Goal: Transaction & Acquisition: Purchase product/service

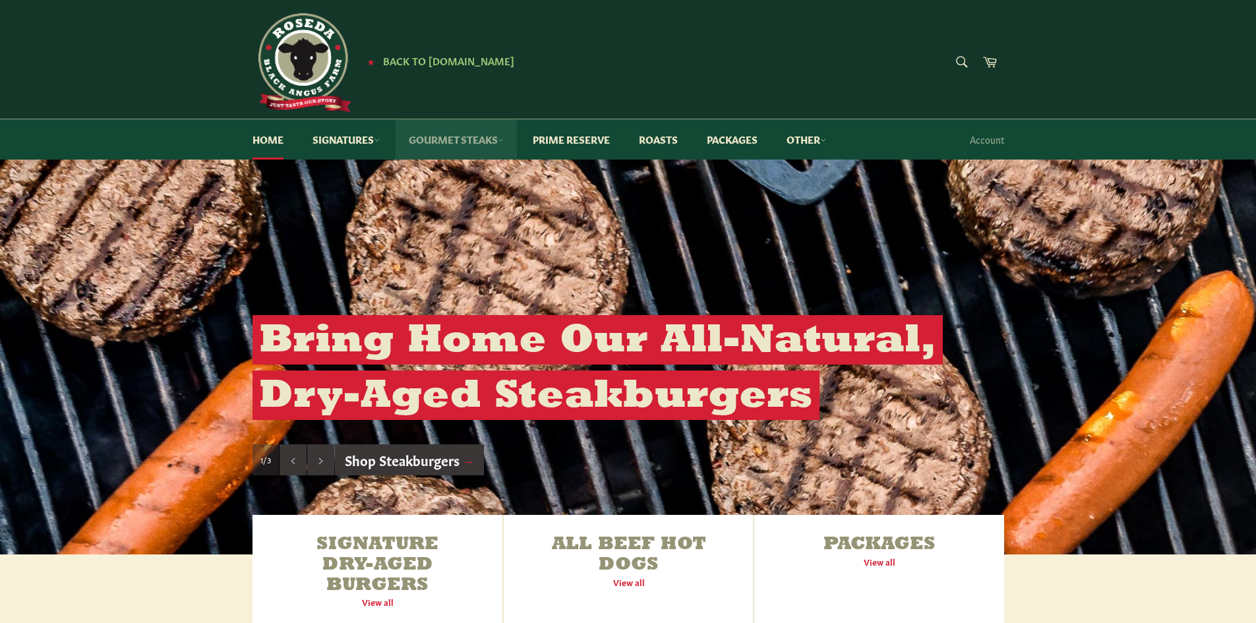
click at [443, 141] on link "Gourmet Steaks" at bounding box center [456, 139] width 121 height 40
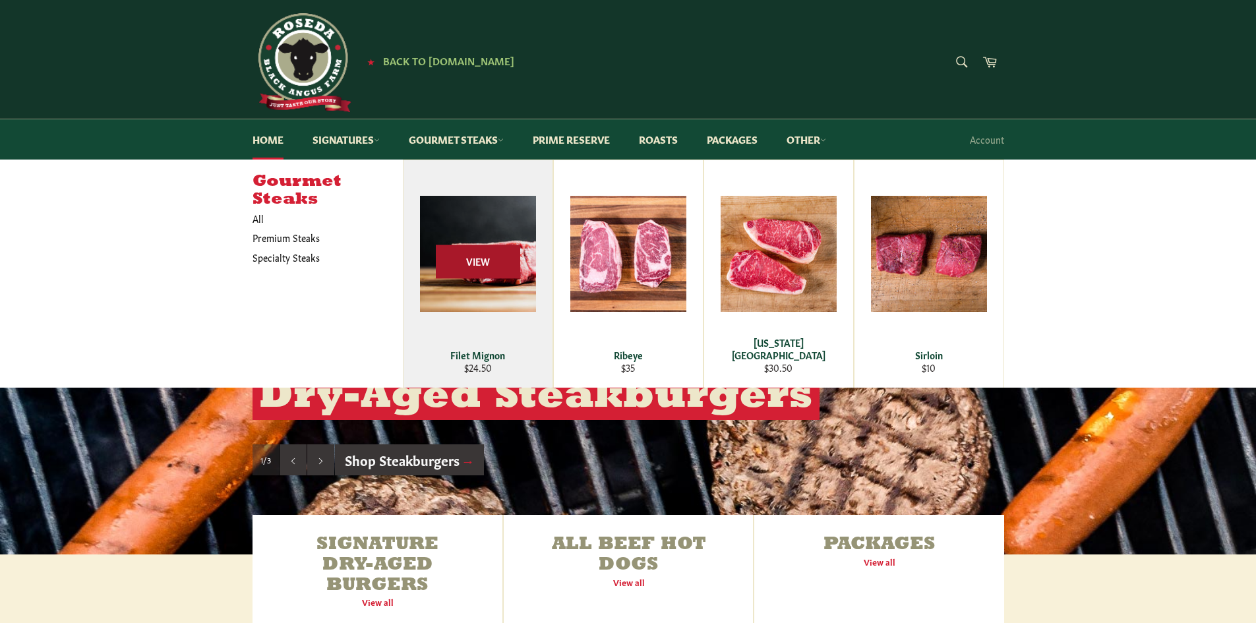
click at [491, 266] on span "View" at bounding box center [478, 262] width 84 height 34
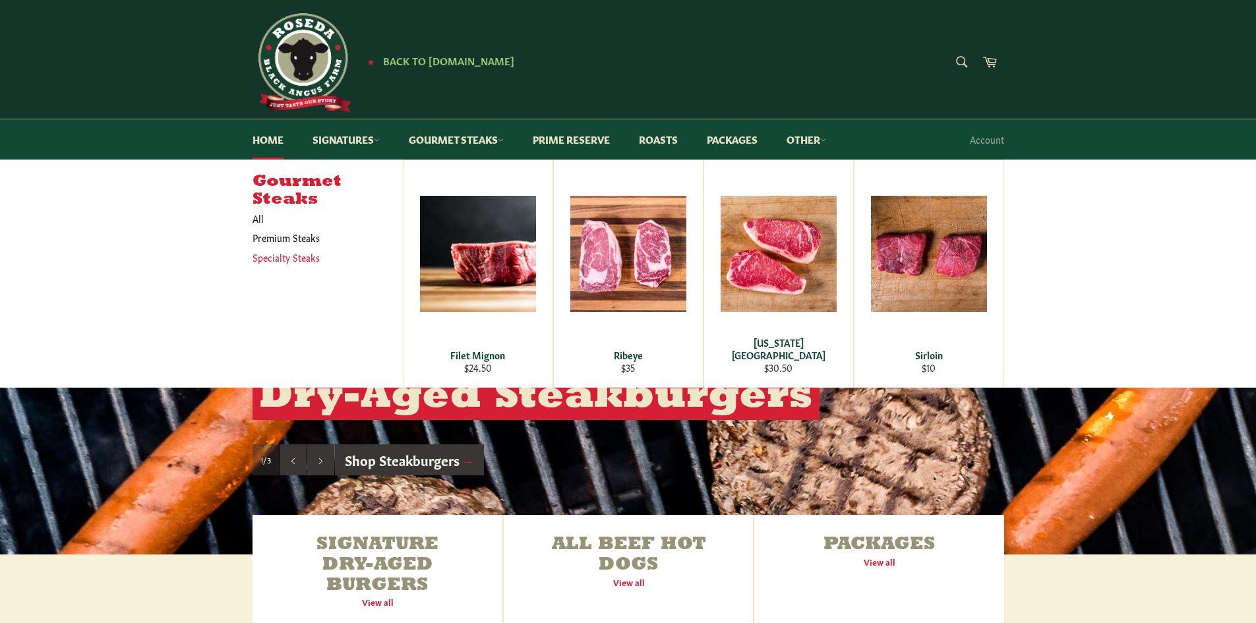
click at [270, 258] on link "Specialty Steaks" at bounding box center [318, 257] width 144 height 19
click at [370, 140] on link "Signatures" at bounding box center [346, 139] width 94 height 40
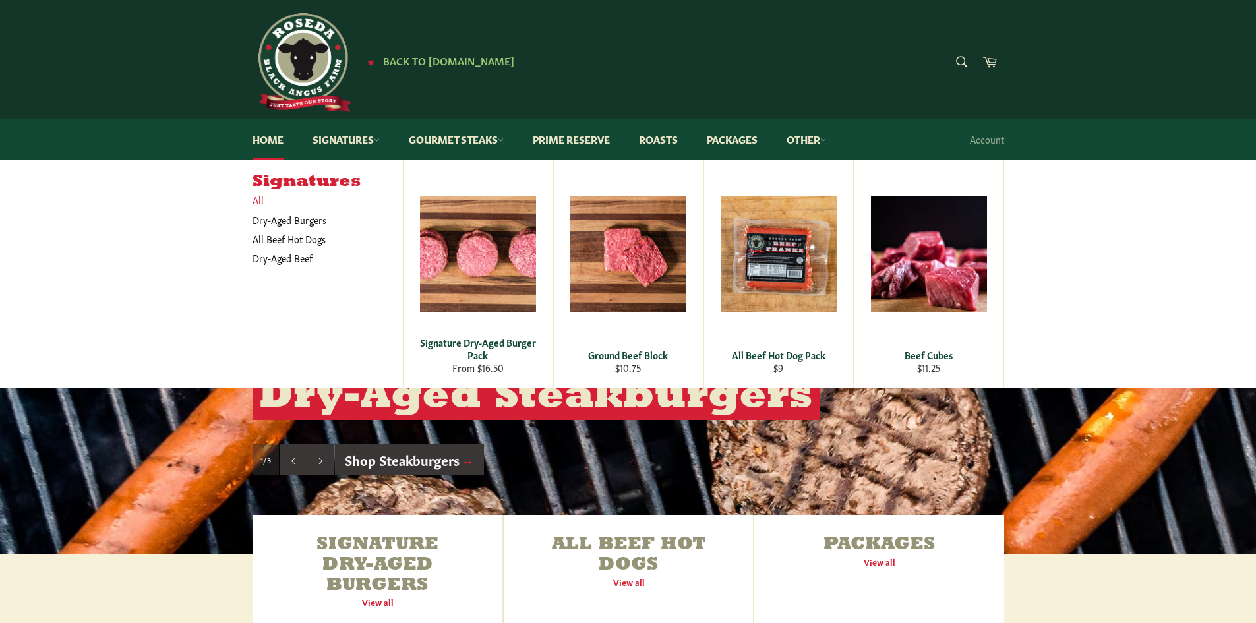
click at [259, 197] on link "All" at bounding box center [324, 200] width 157 height 19
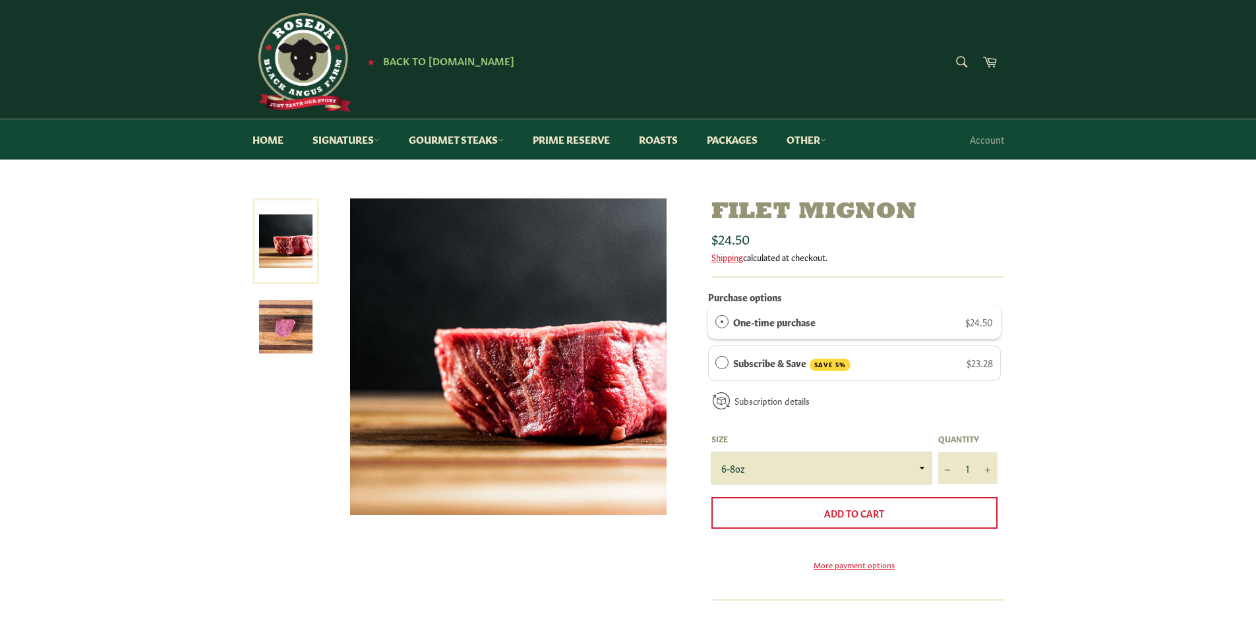
click at [913, 460] on select "6-8oz" at bounding box center [821, 468] width 220 height 32
click at [1006, 462] on div "Filet Mignon Sale Regular price $24.50 Shipping calculated at checkout. Purchas…" at bounding box center [628, 481] width 778 height 567
click at [990, 473] on icon "Increase item quantity by one" at bounding box center [987, 469] width 5 height 5
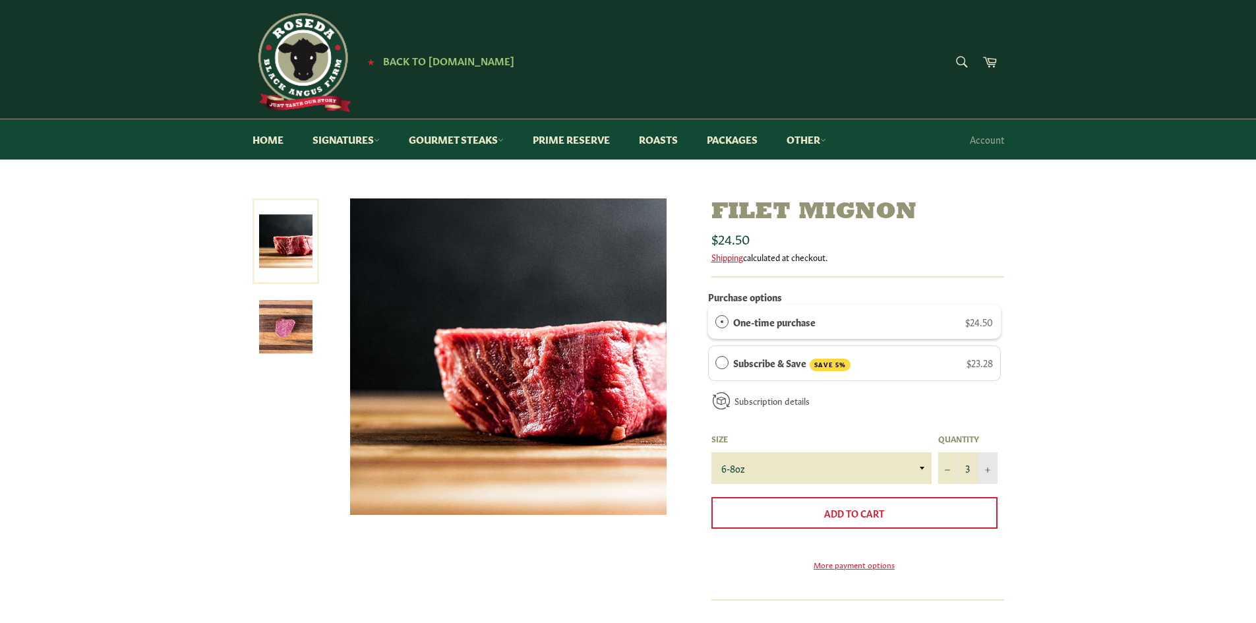
type input "4"
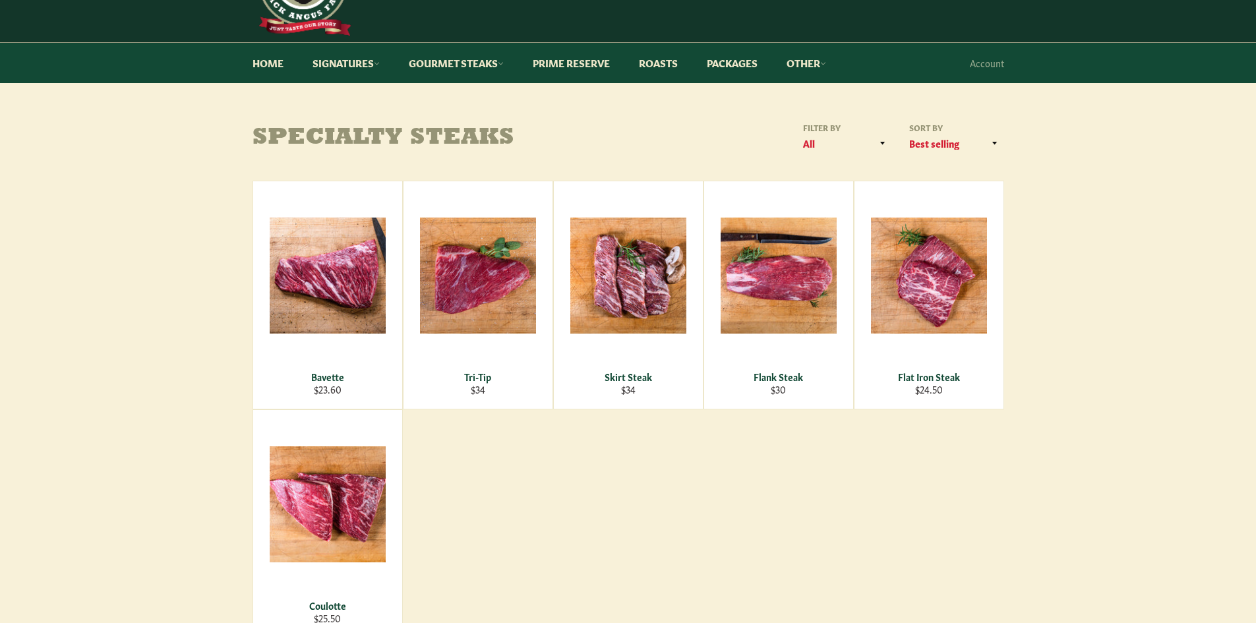
drag, startPoint x: 204, startPoint y: 436, endPoint x: 212, endPoint y: 469, distance: 33.3
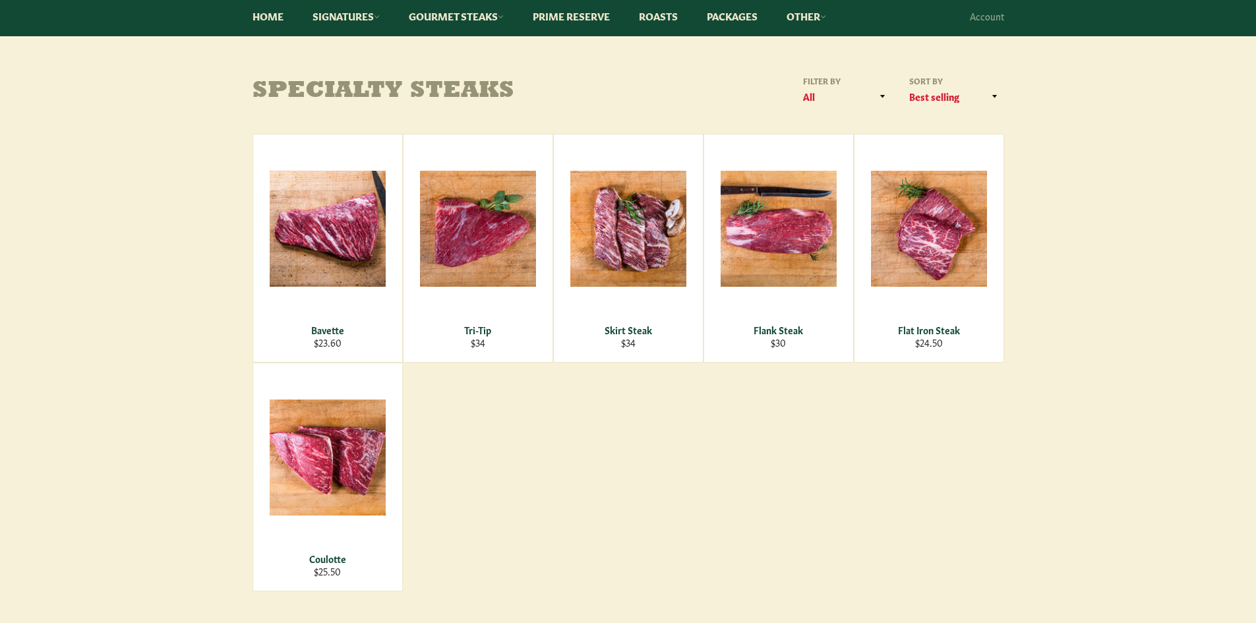
scroll to position [151, 0]
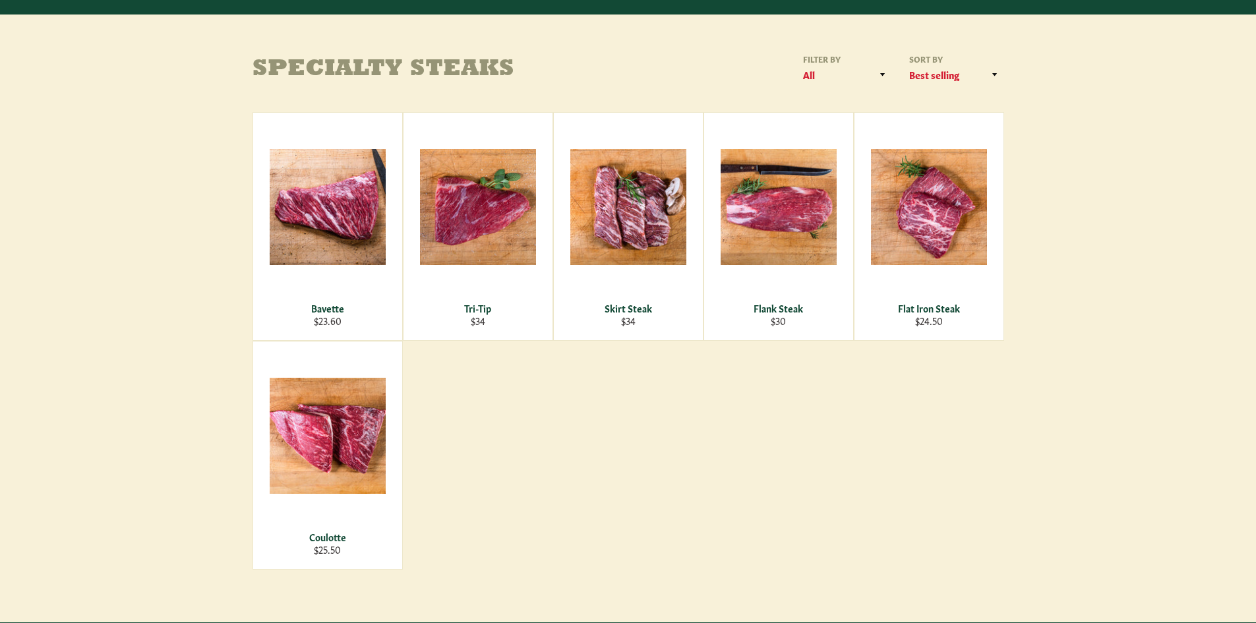
drag, startPoint x: 212, startPoint y: 469, endPoint x: 218, endPoint y: 506, distance: 37.4
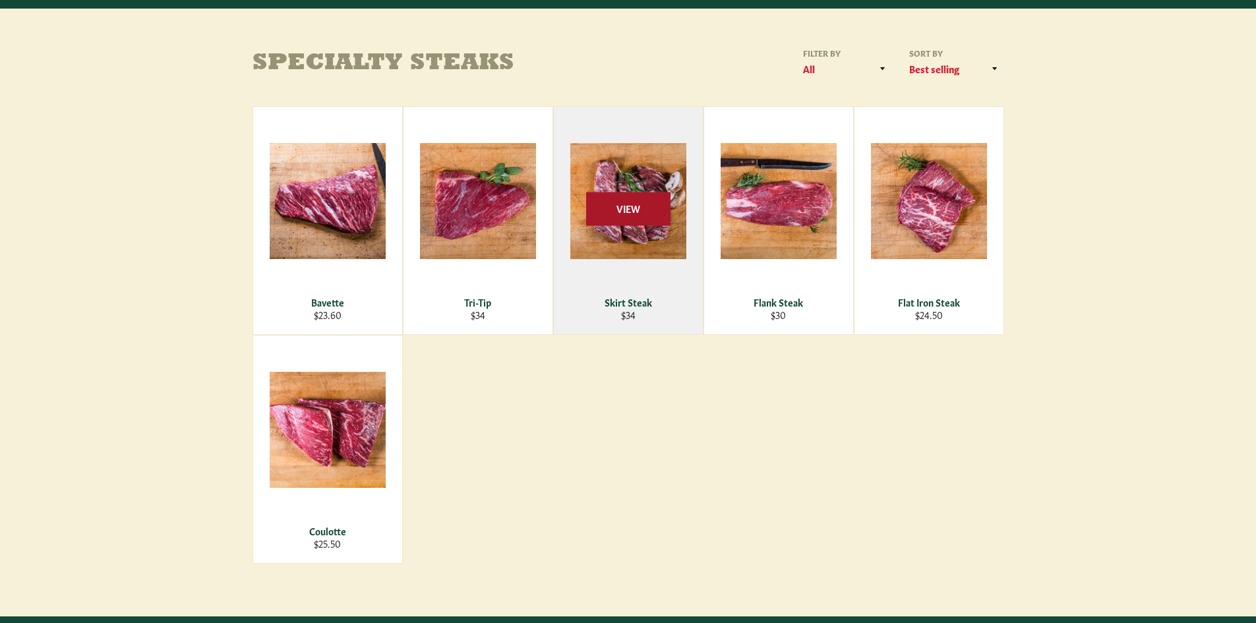
click at [651, 225] on span "View" at bounding box center [628, 209] width 84 height 34
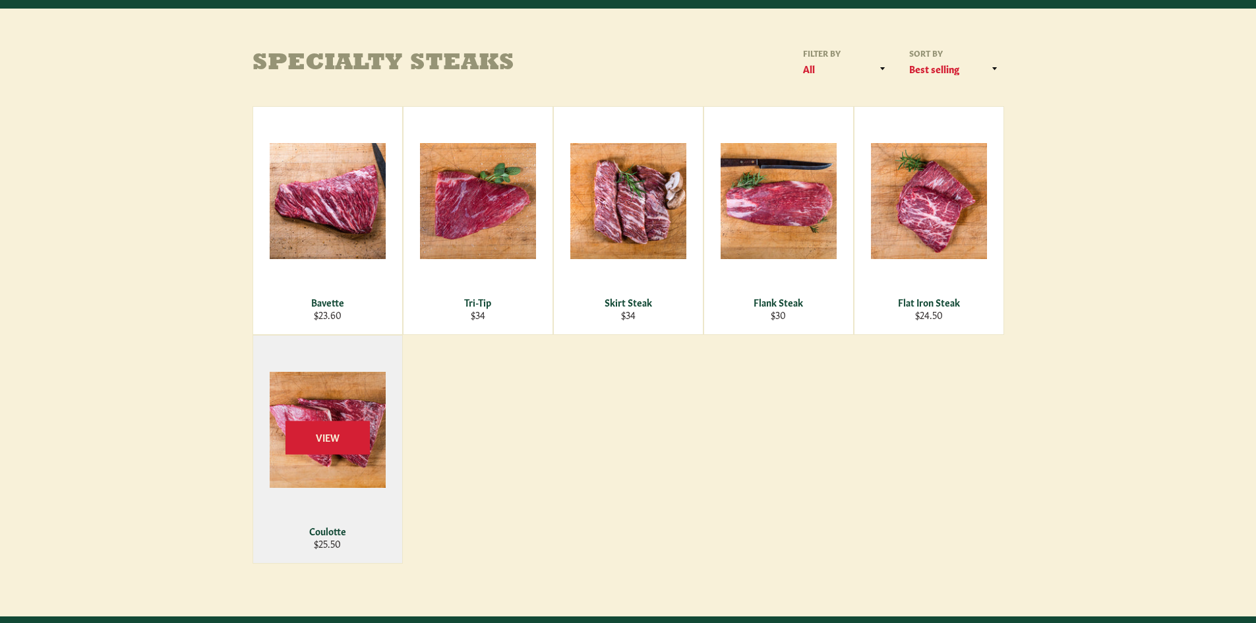
click at [346, 400] on div "View" at bounding box center [327, 449] width 149 height 227
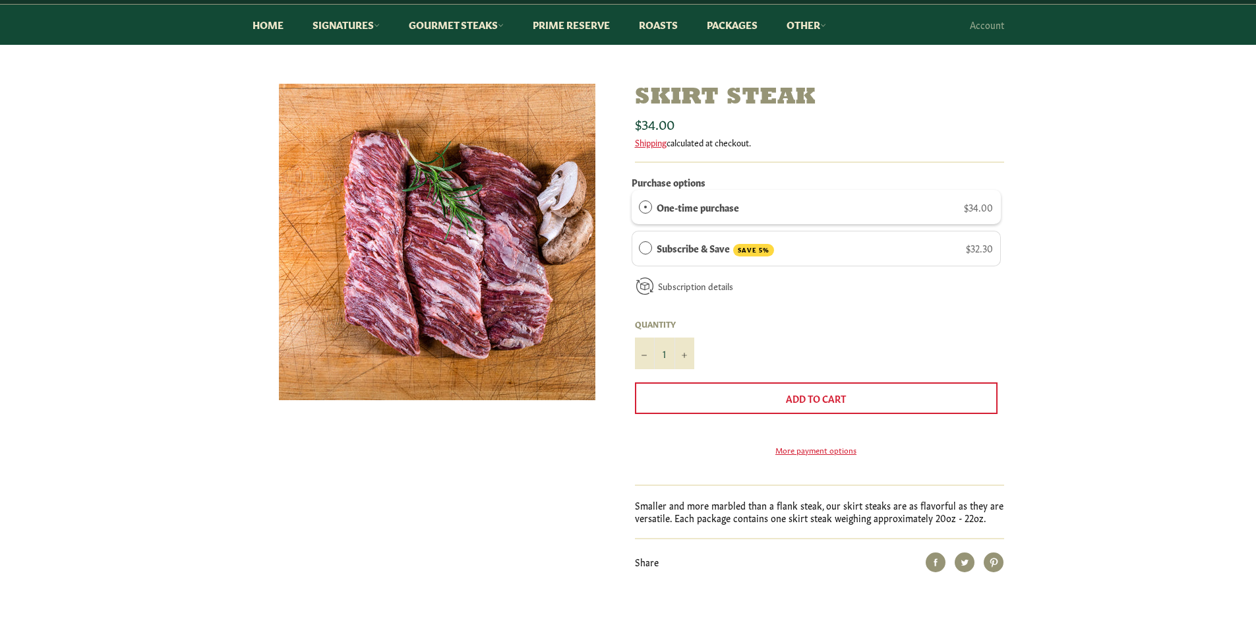
scroll to position [129, 0]
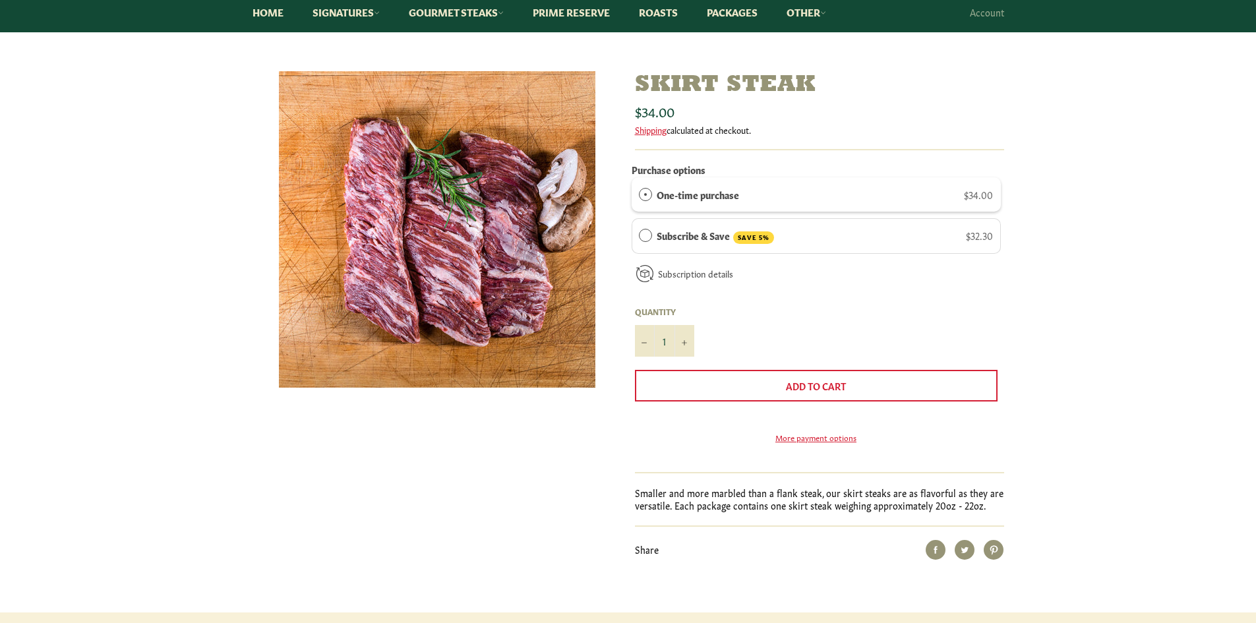
drag, startPoint x: 1050, startPoint y: 540, endPoint x: 1056, endPoint y: 569, distance: 29.8
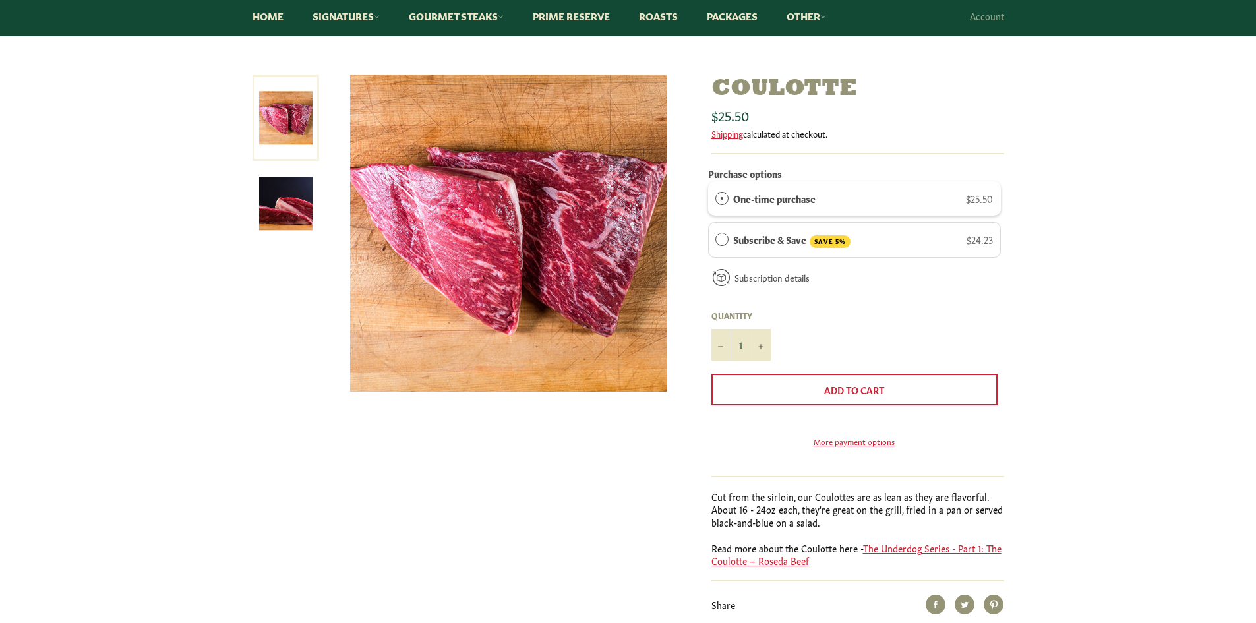
drag, startPoint x: 675, startPoint y: 413, endPoint x: 670, endPoint y: 467, distance: 55.0
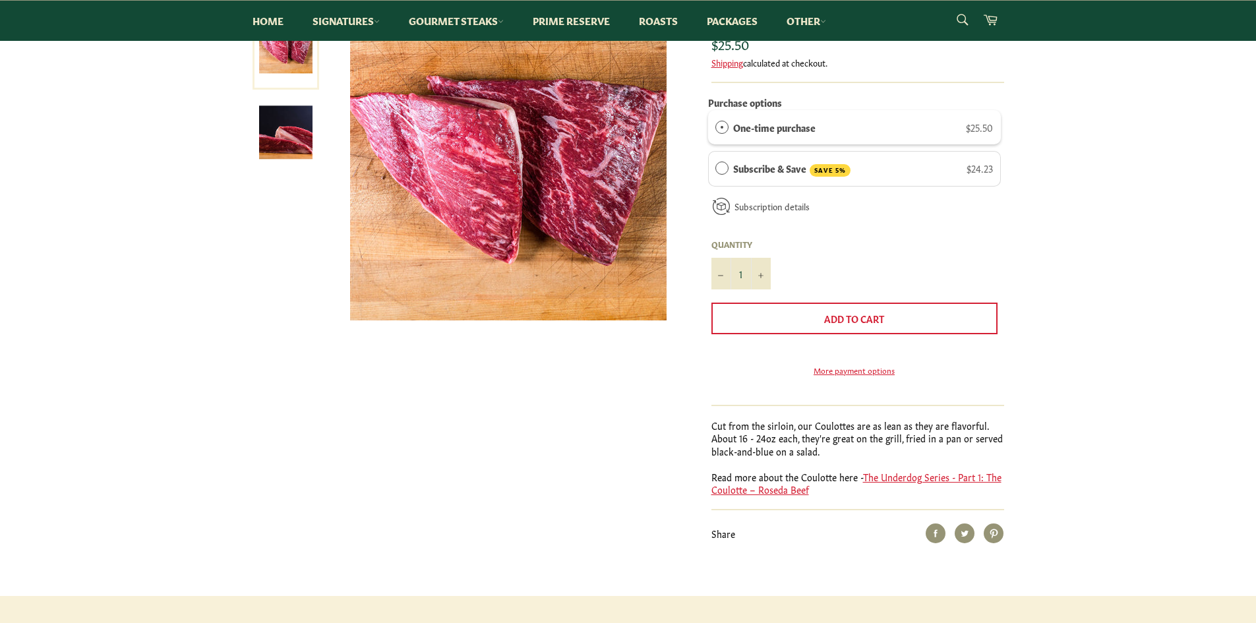
drag, startPoint x: 1016, startPoint y: 443, endPoint x: 1026, endPoint y: 467, distance: 26.3
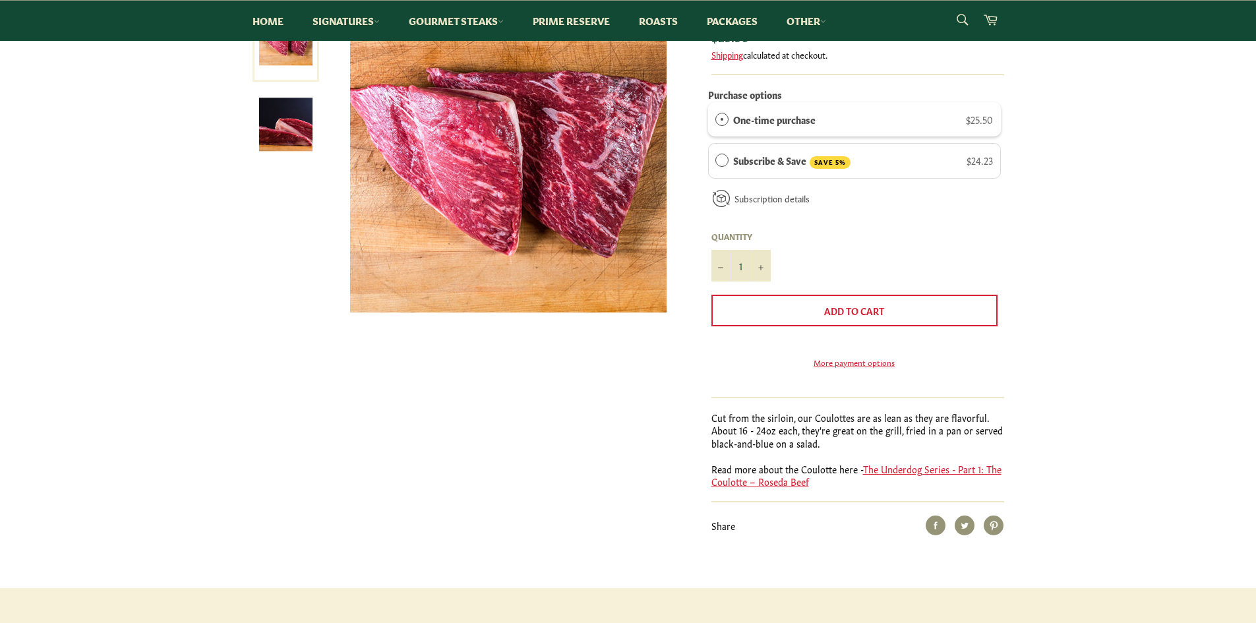
scroll to position [0, 0]
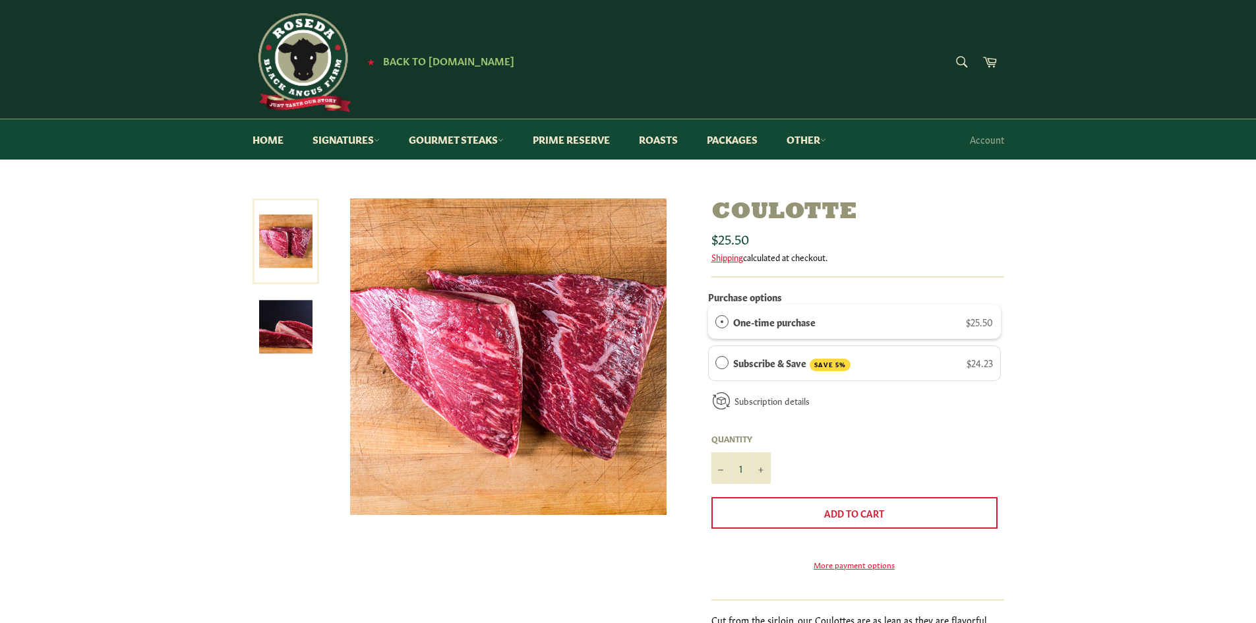
drag, startPoint x: 225, startPoint y: 433, endPoint x: 233, endPoint y: 329, distance: 104.5
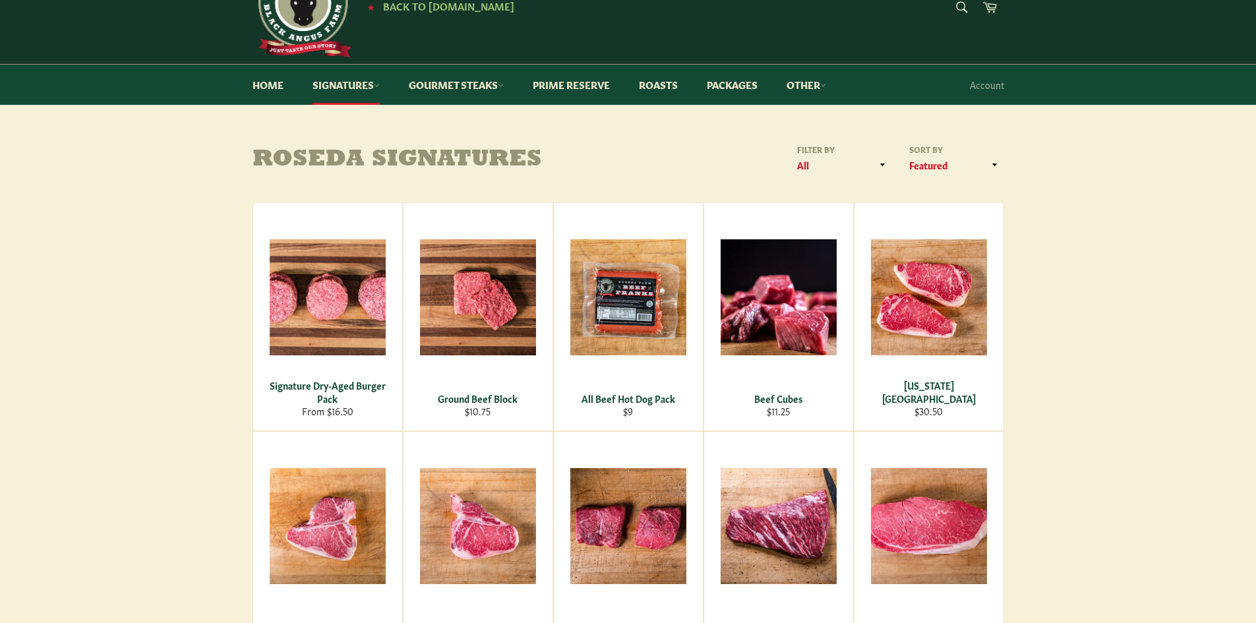
drag, startPoint x: 225, startPoint y: 414, endPoint x: 231, endPoint y: 456, distance: 42.6
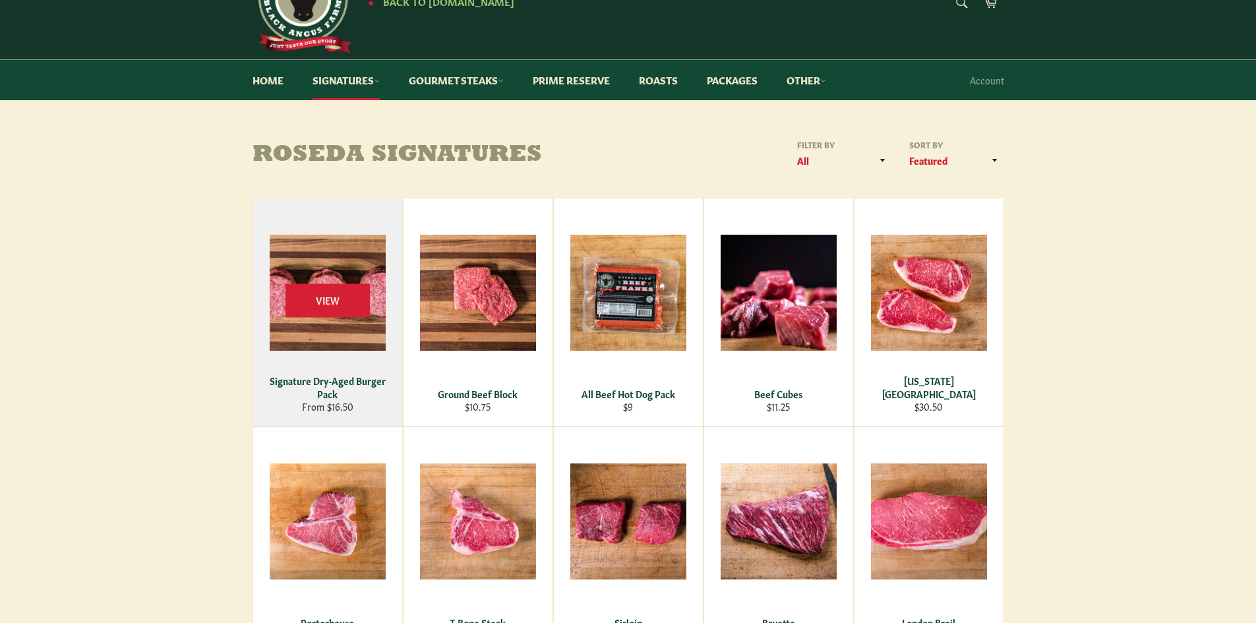
click at [335, 377] on div "Signature Dry-Aged Burger Pack" at bounding box center [327, 388] width 133 height 26
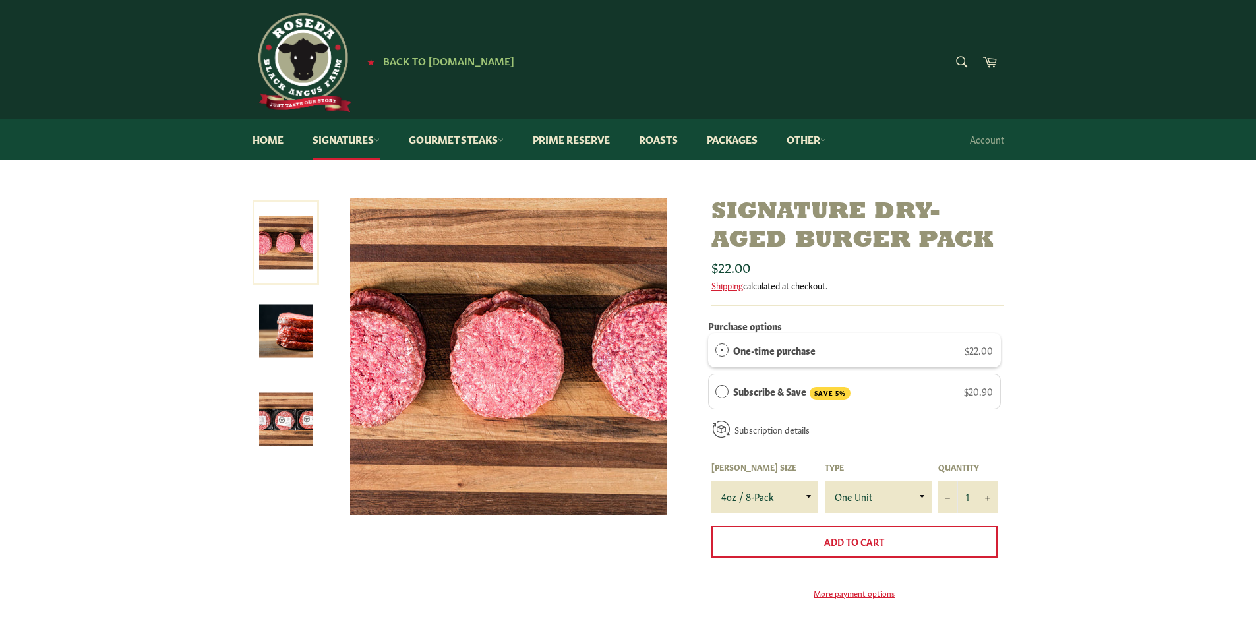
click at [305, 342] on img at bounding box center [285, 331] width 53 height 53
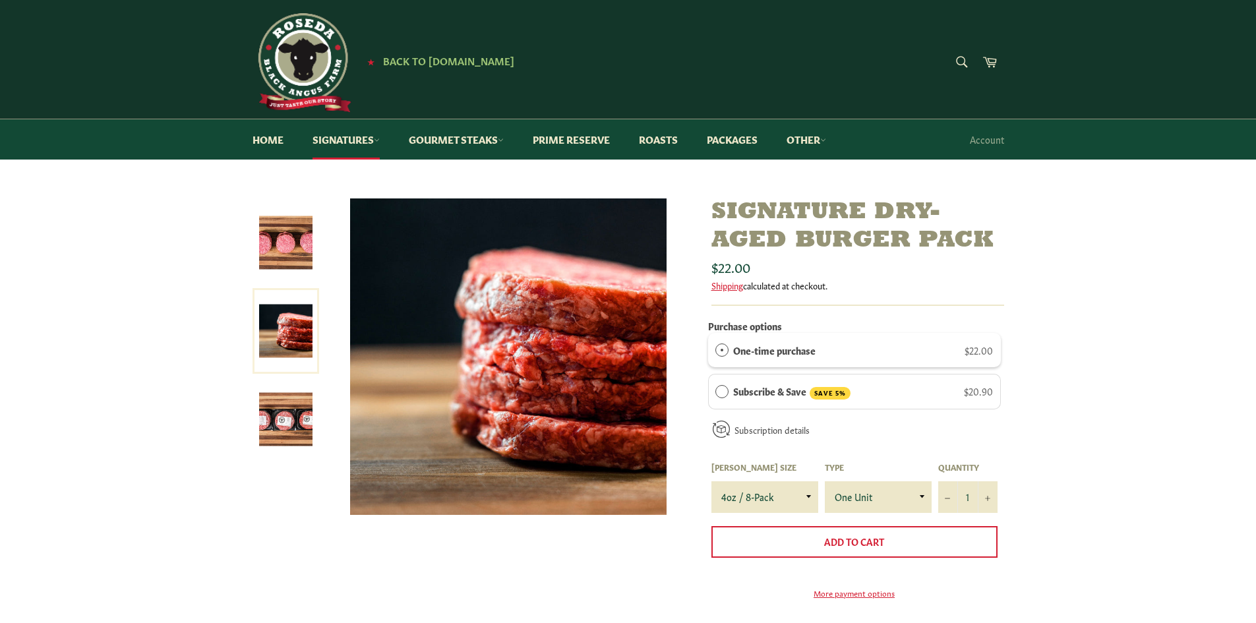
click at [289, 434] on img at bounding box center [285, 419] width 53 height 53
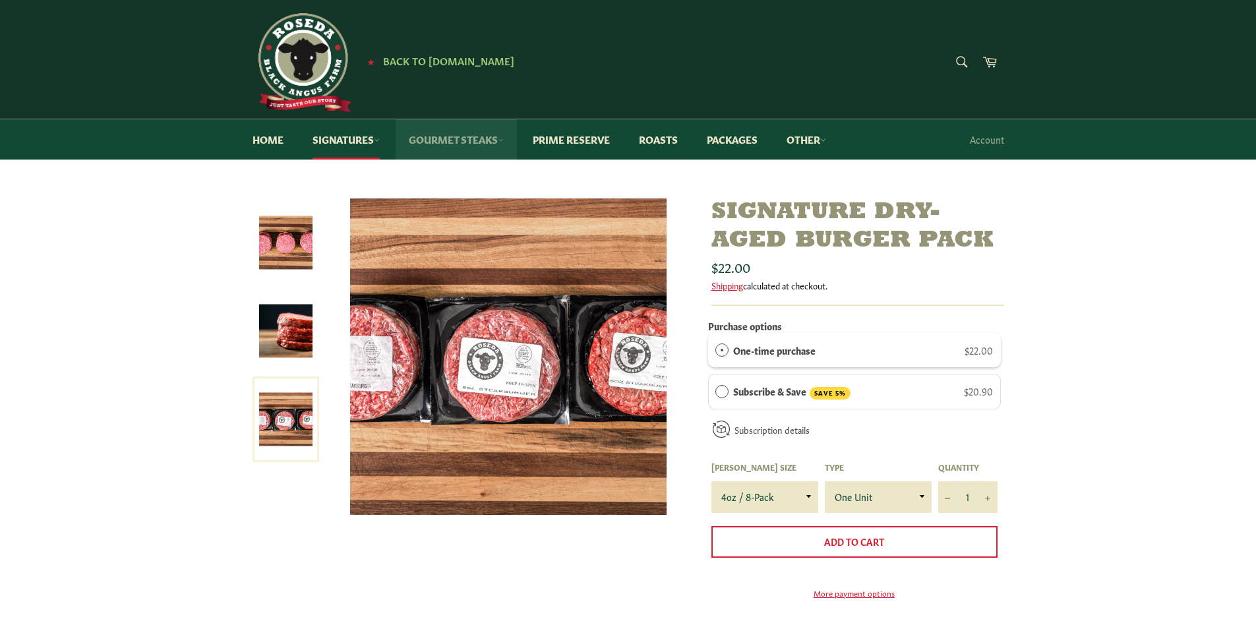
click at [471, 142] on link "Gourmet Steaks" at bounding box center [456, 139] width 121 height 40
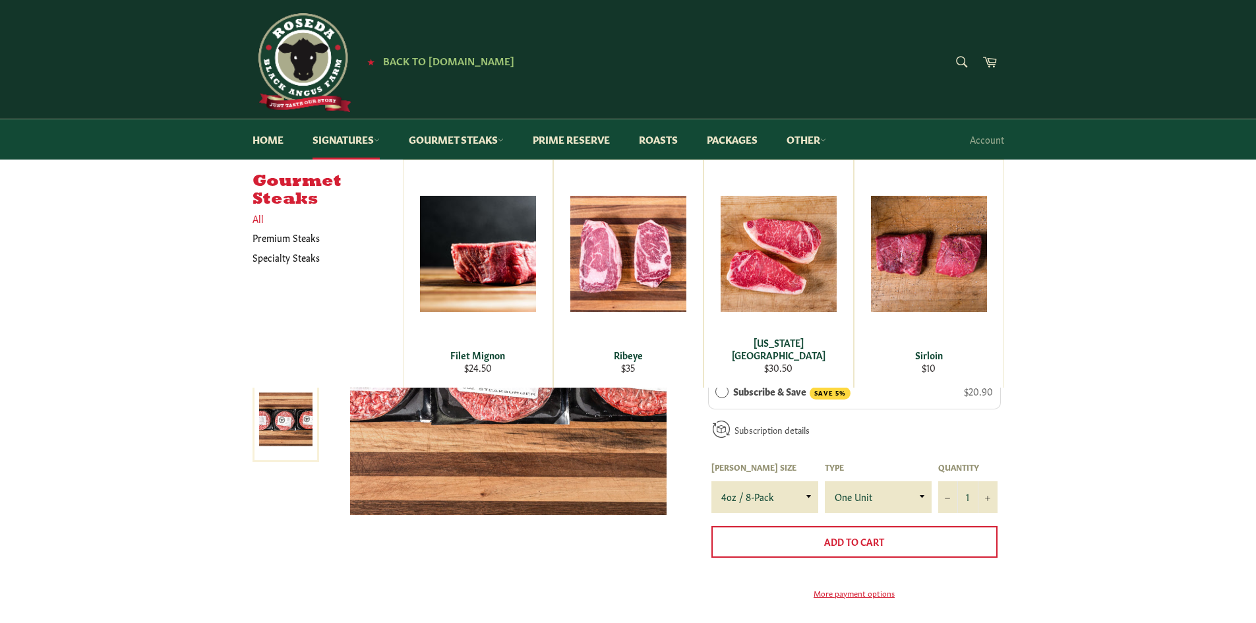
click at [258, 223] on link "All" at bounding box center [324, 218] width 157 height 19
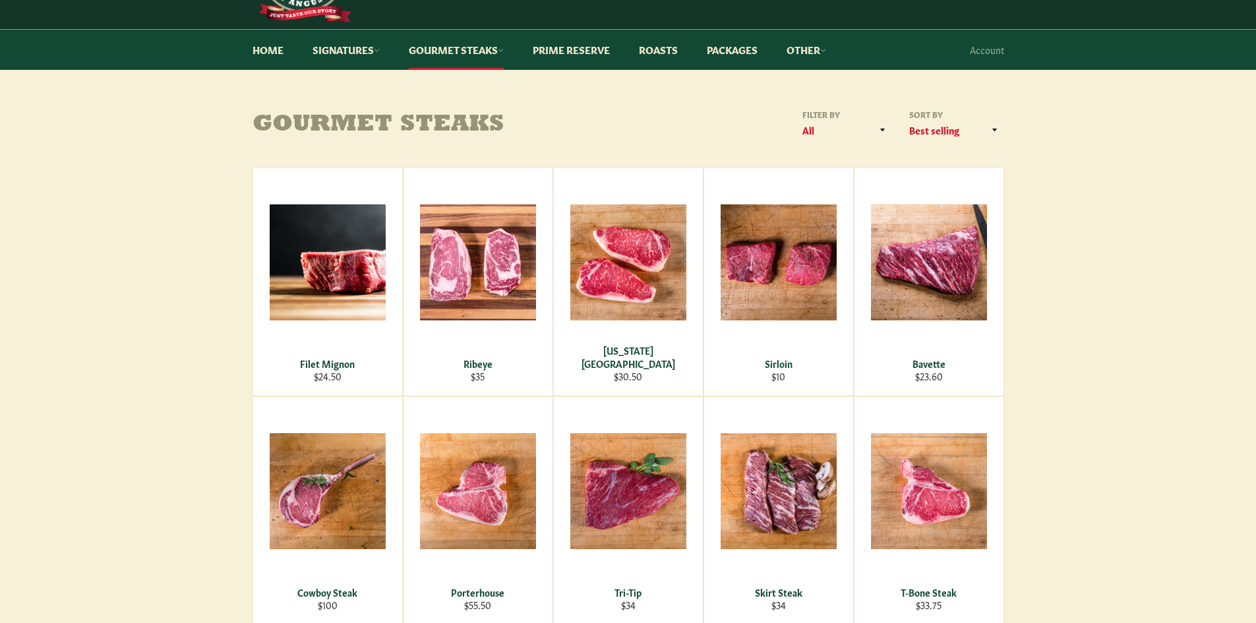
scroll to position [170, 0]
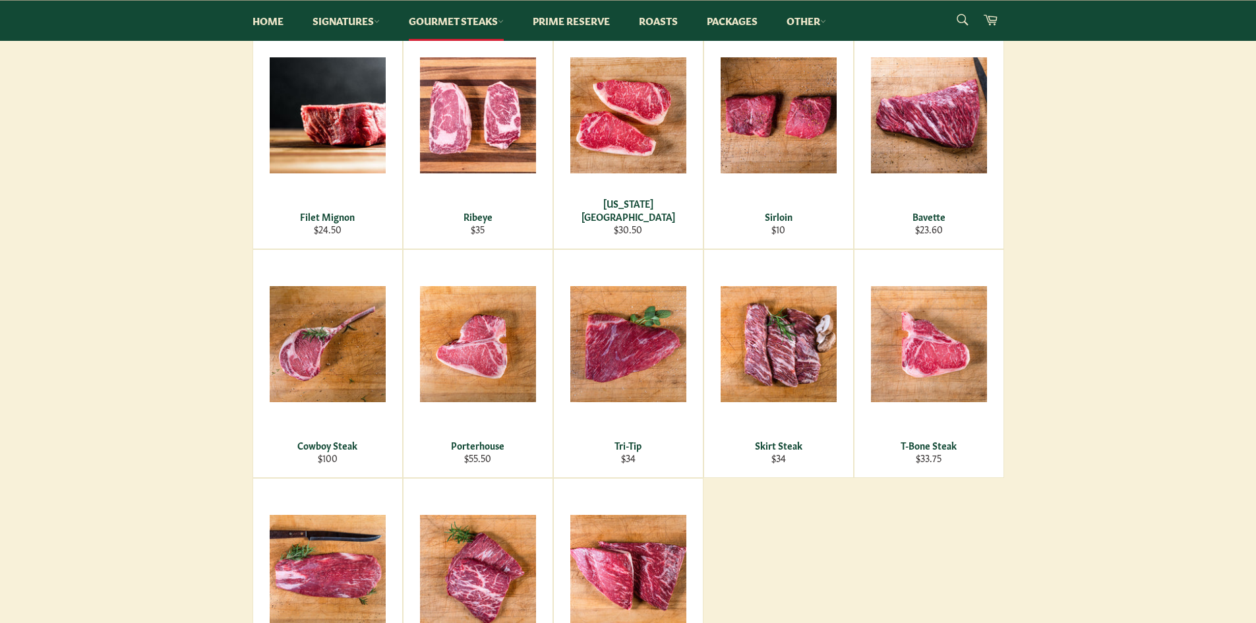
drag, startPoint x: 1038, startPoint y: 325, endPoint x: 1038, endPoint y: 353, distance: 28.4
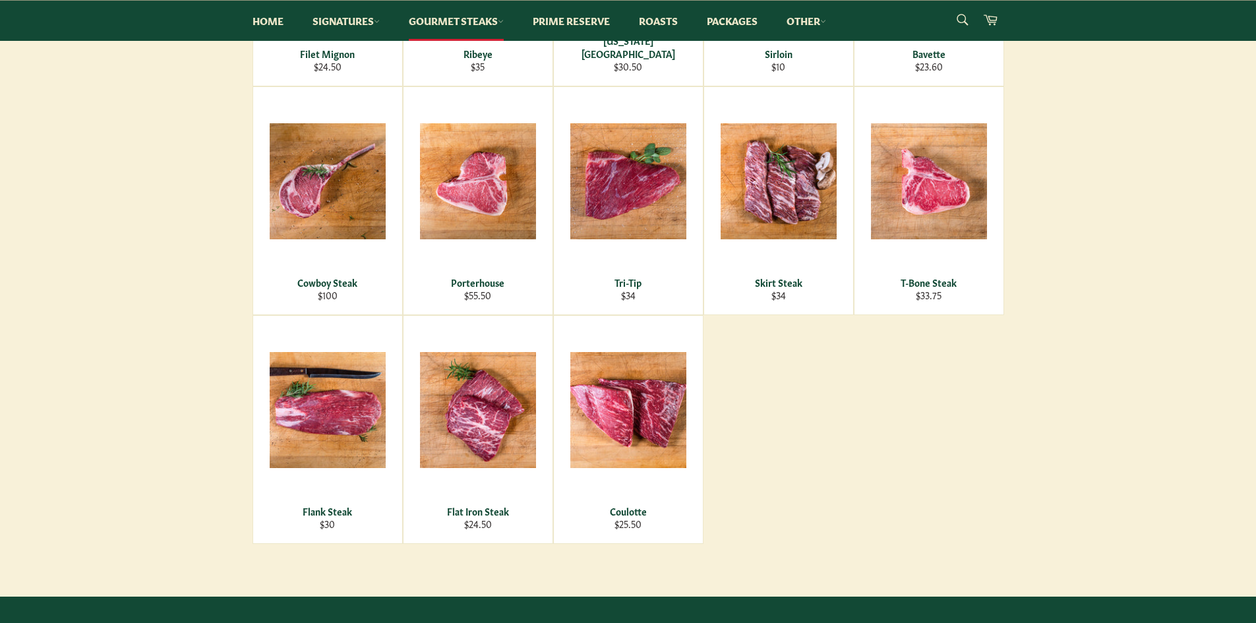
drag, startPoint x: 1038, startPoint y: 353, endPoint x: 1046, endPoint y: 429, distance: 76.3
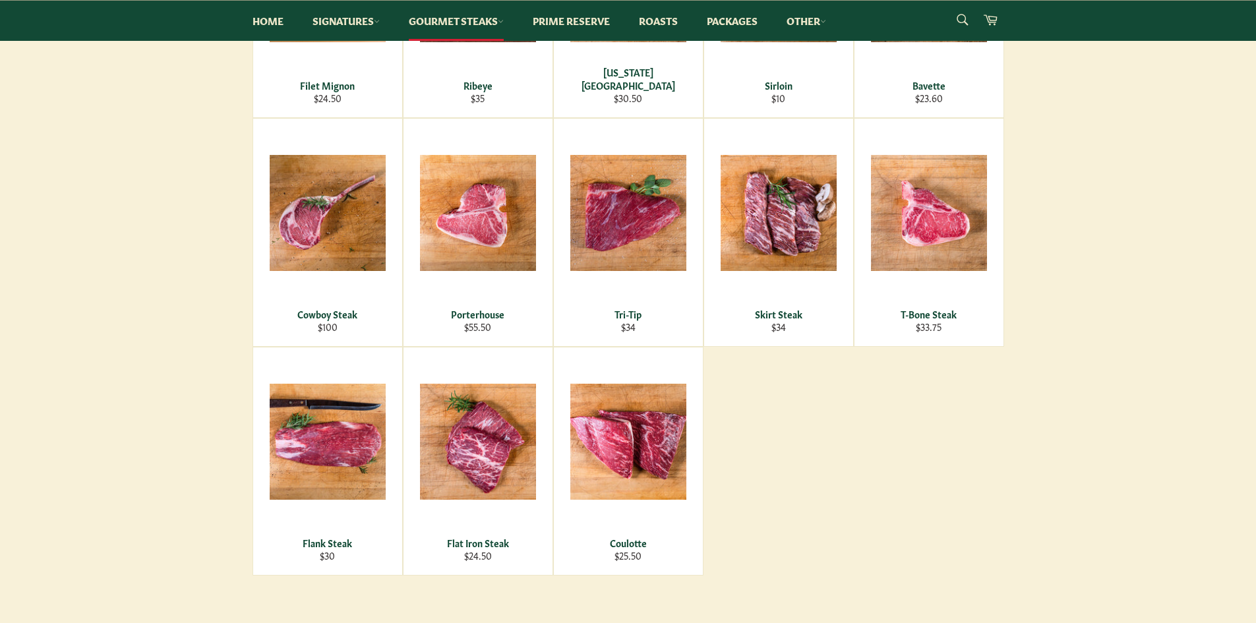
drag, startPoint x: 1046, startPoint y: 429, endPoint x: 1050, endPoint y: 392, distance: 37.7
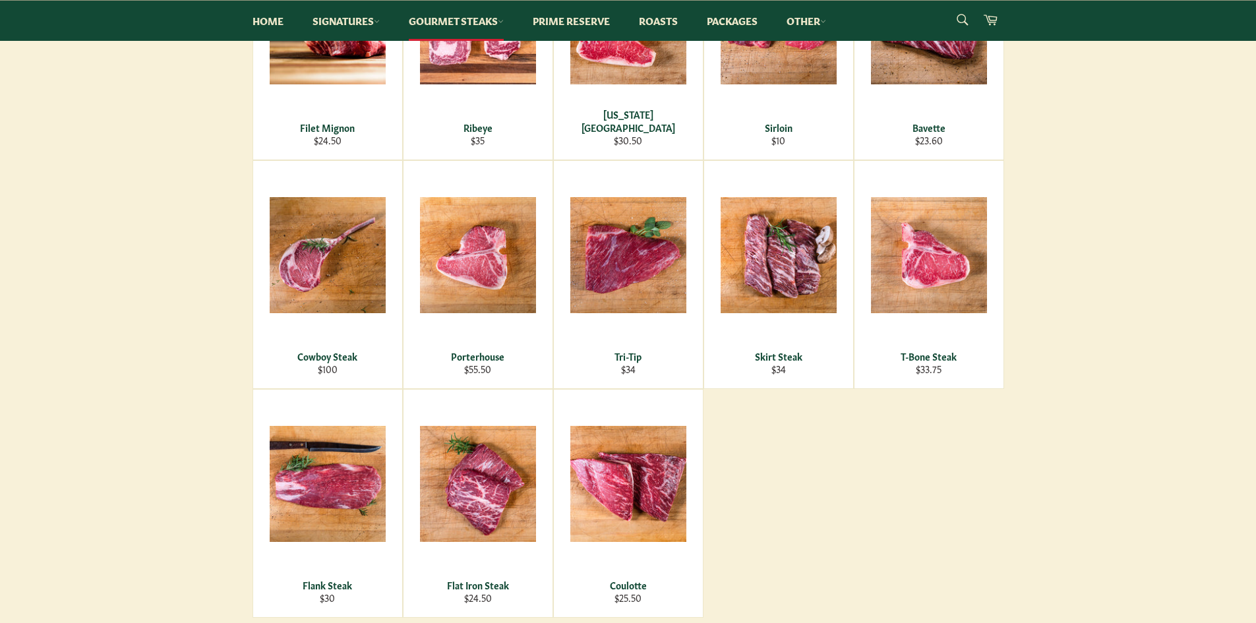
drag, startPoint x: 810, startPoint y: 464, endPoint x: 809, endPoint y: 437, distance: 26.4
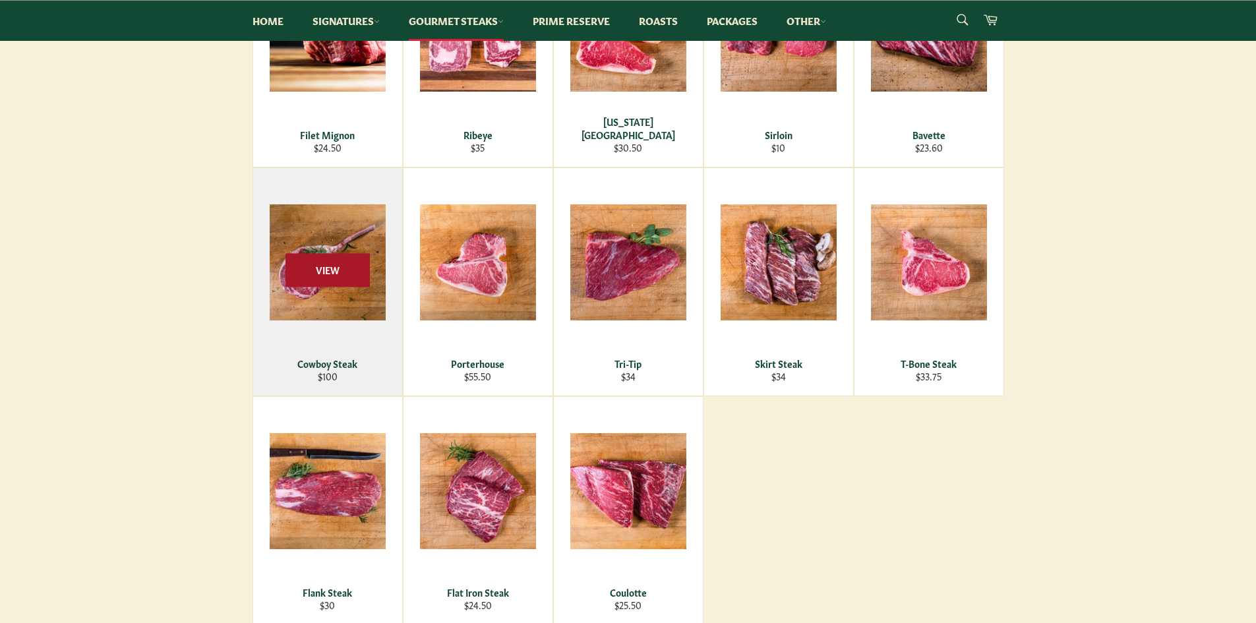
click at [312, 264] on span "View" at bounding box center [328, 270] width 84 height 34
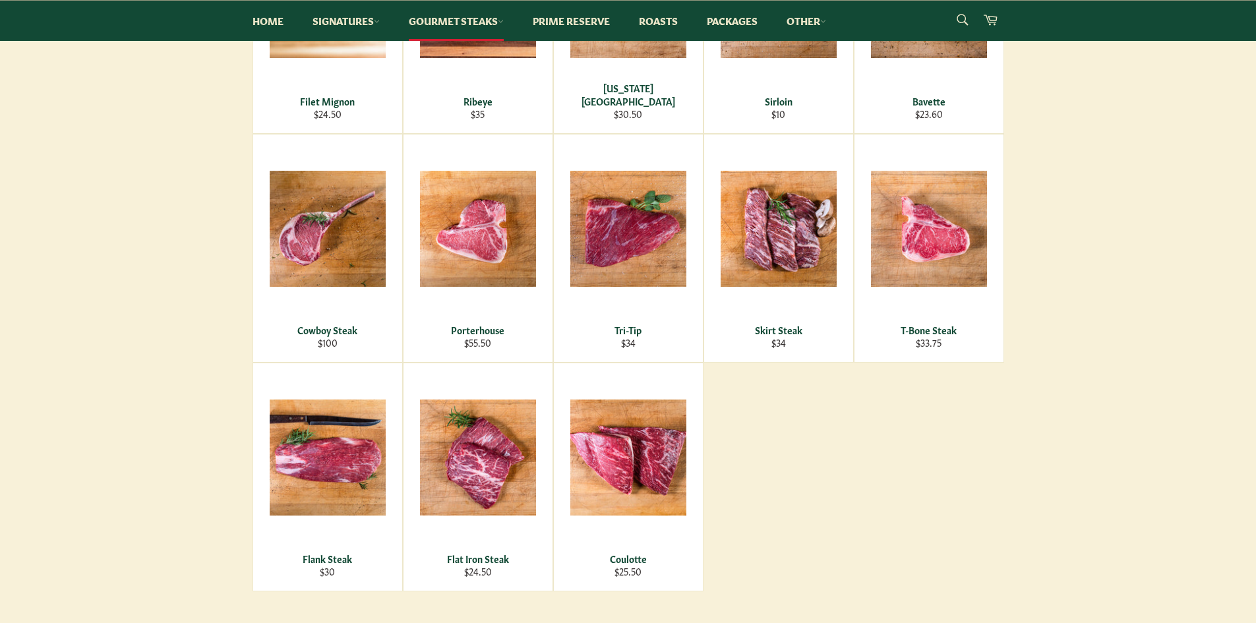
drag, startPoint x: 832, startPoint y: 433, endPoint x: 832, endPoint y: 455, distance: 22.4
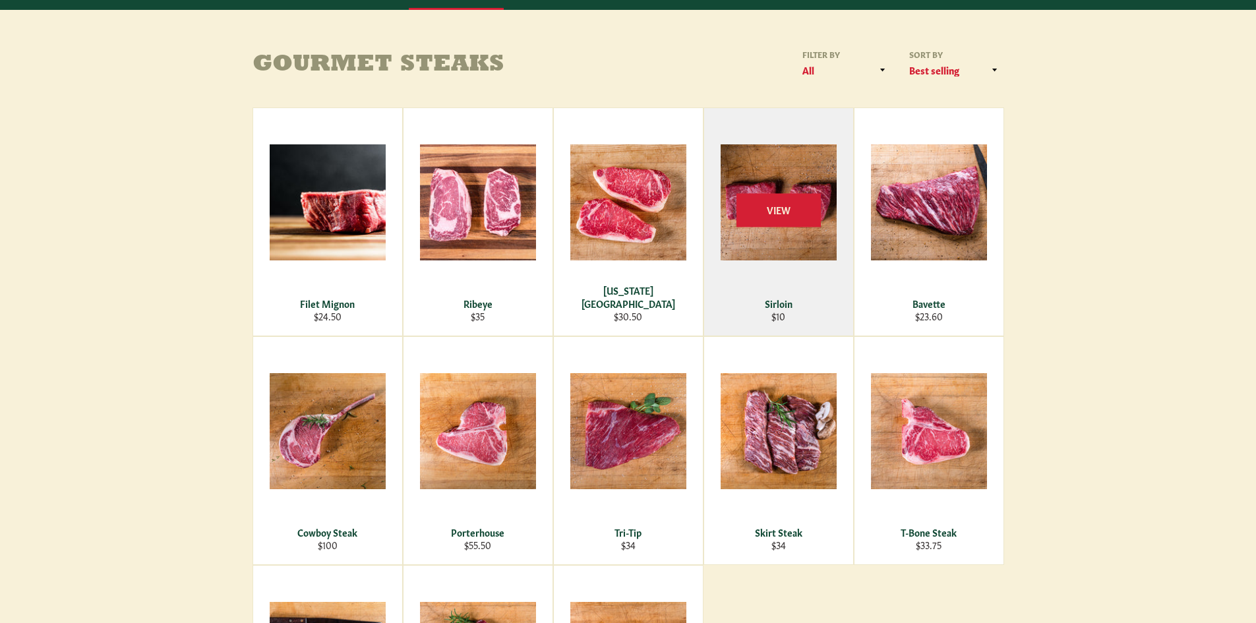
scroll to position [0, 0]
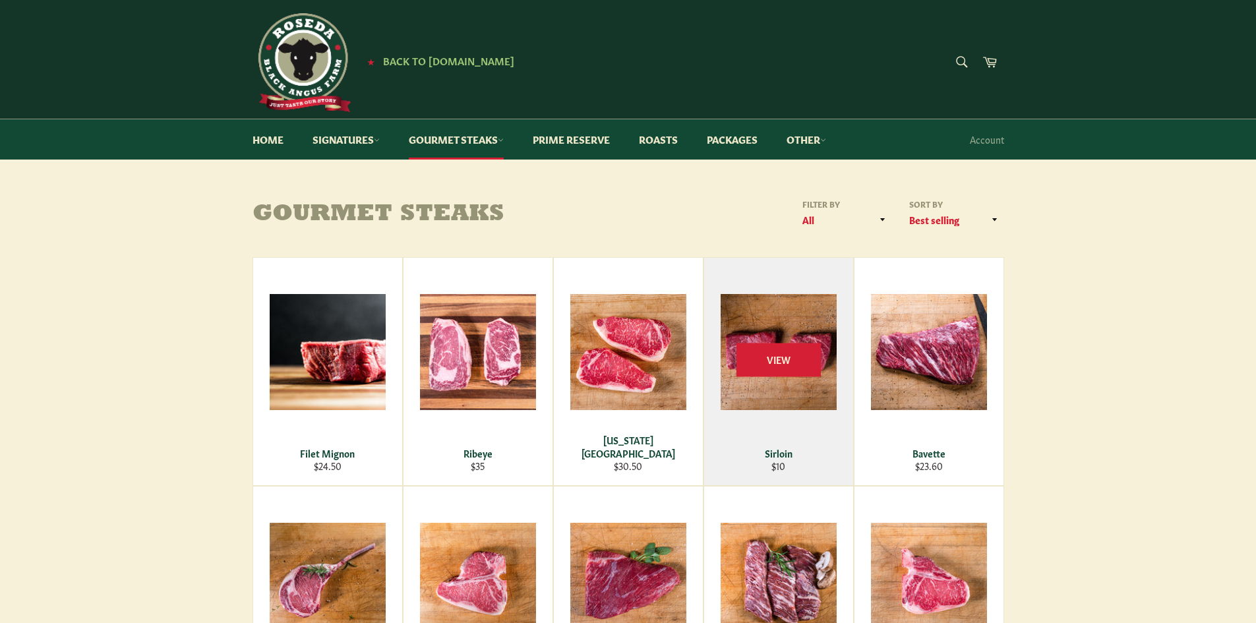
drag, startPoint x: 832, startPoint y: 455, endPoint x: 822, endPoint y: 356, distance: 99.4
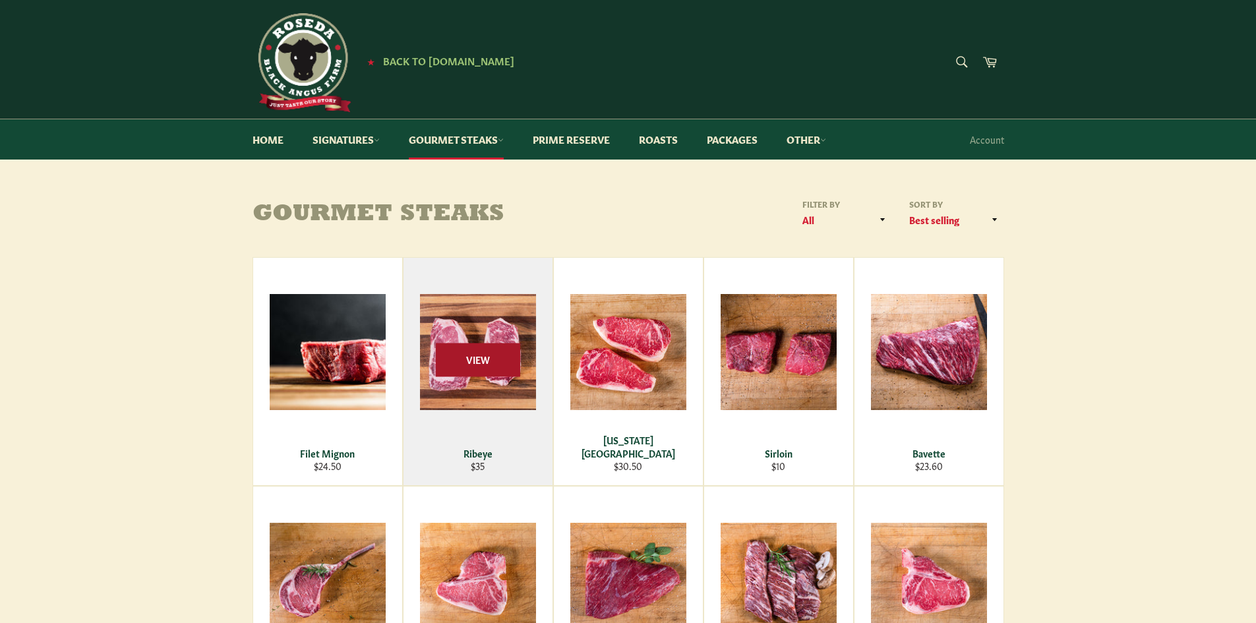
click at [495, 363] on span "View" at bounding box center [478, 360] width 84 height 34
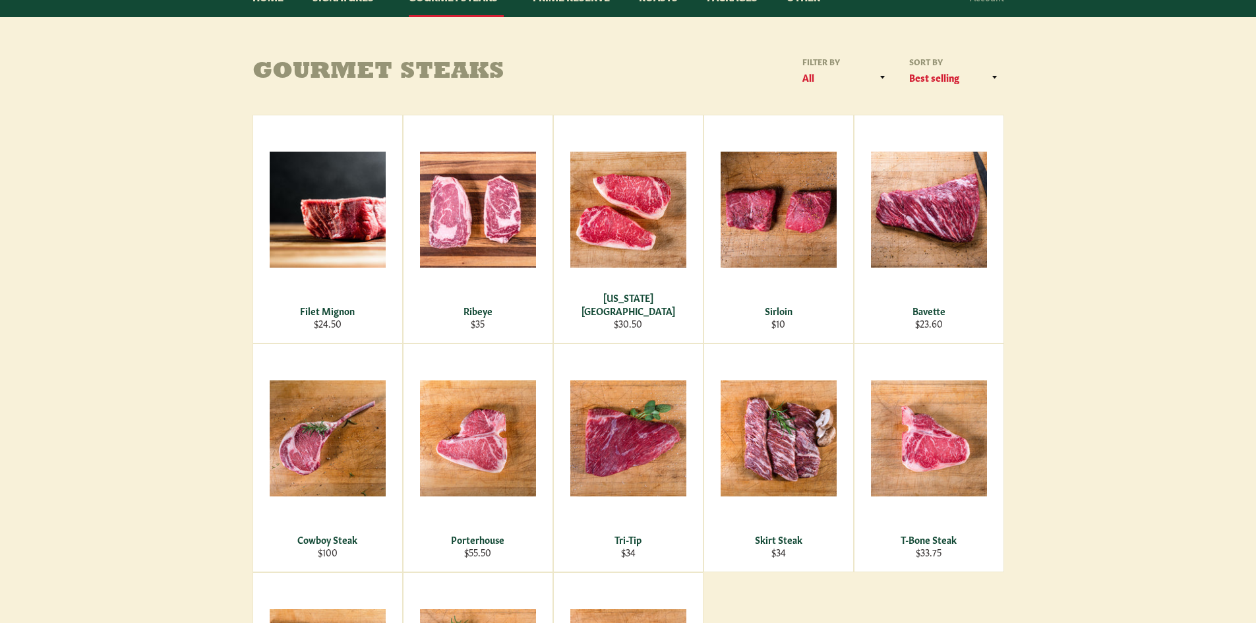
scroll to position [222, 0]
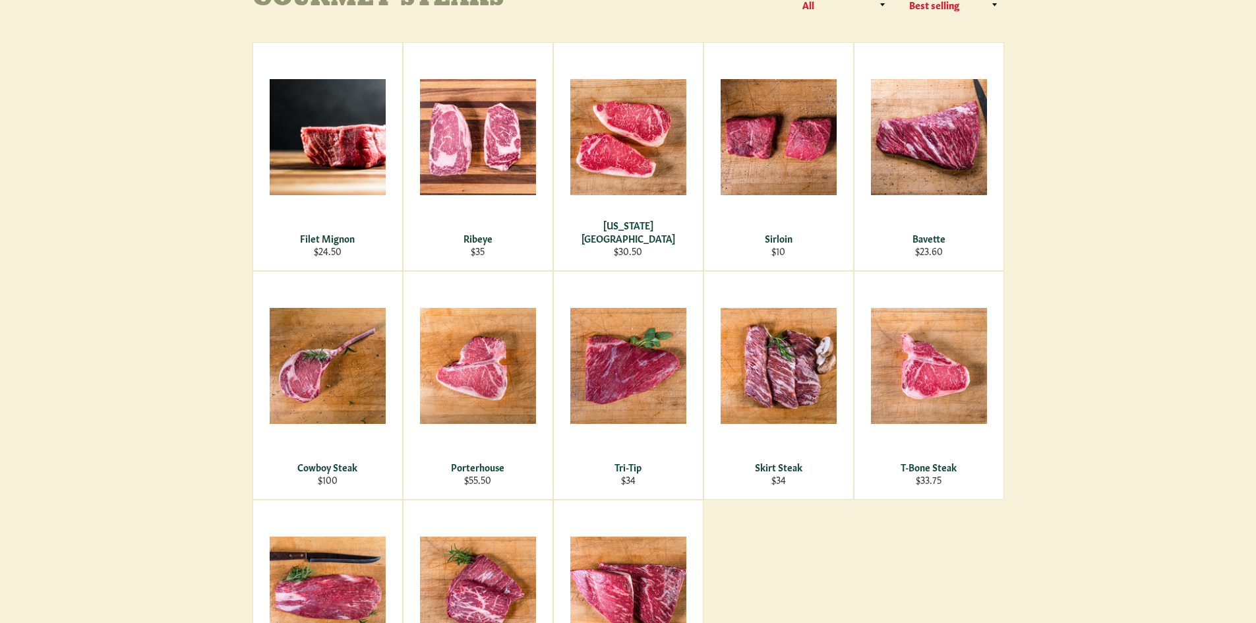
drag, startPoint x: 144, startPoint y: 357, endPoint x: 159, endPoint y: 416, distance: 60.6
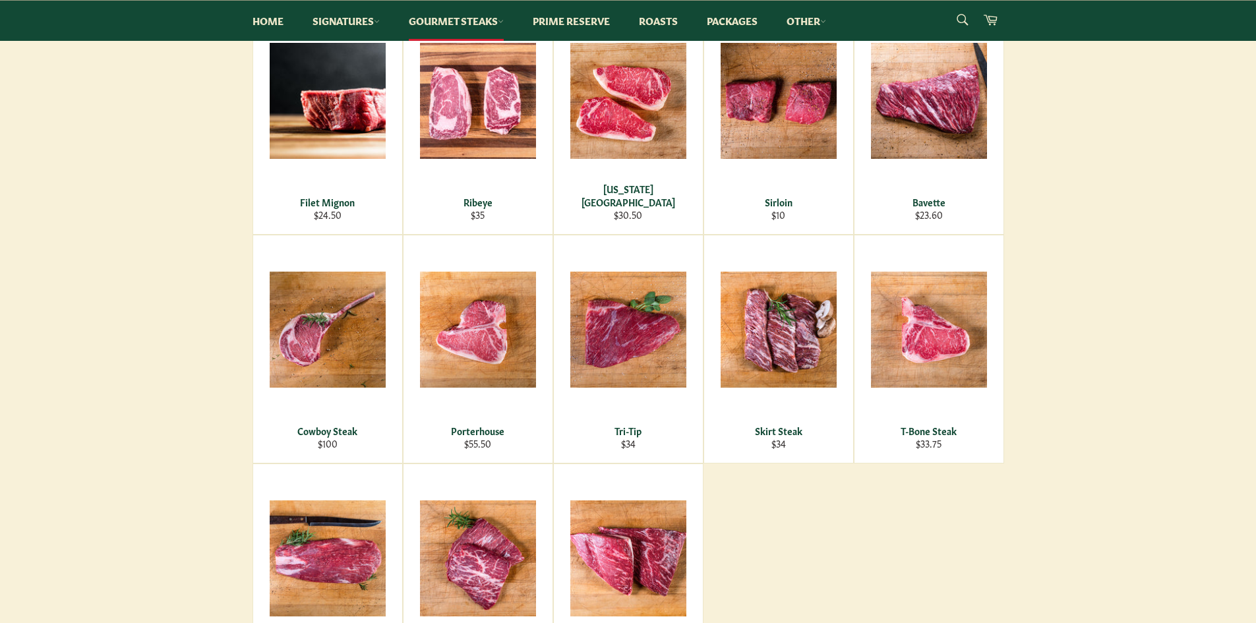
scroll to position [326, 0]
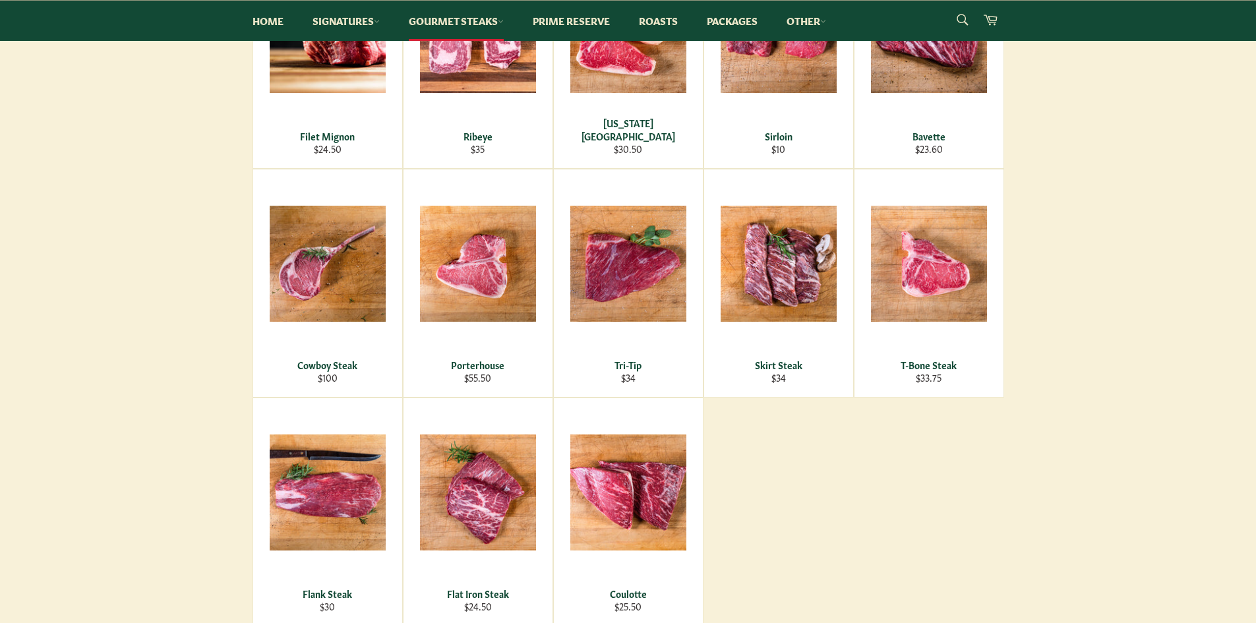
drag, startPoint x: 159, startPoint y: 416, endPoint x: 177, endPoint y: 469, distance: 55.7
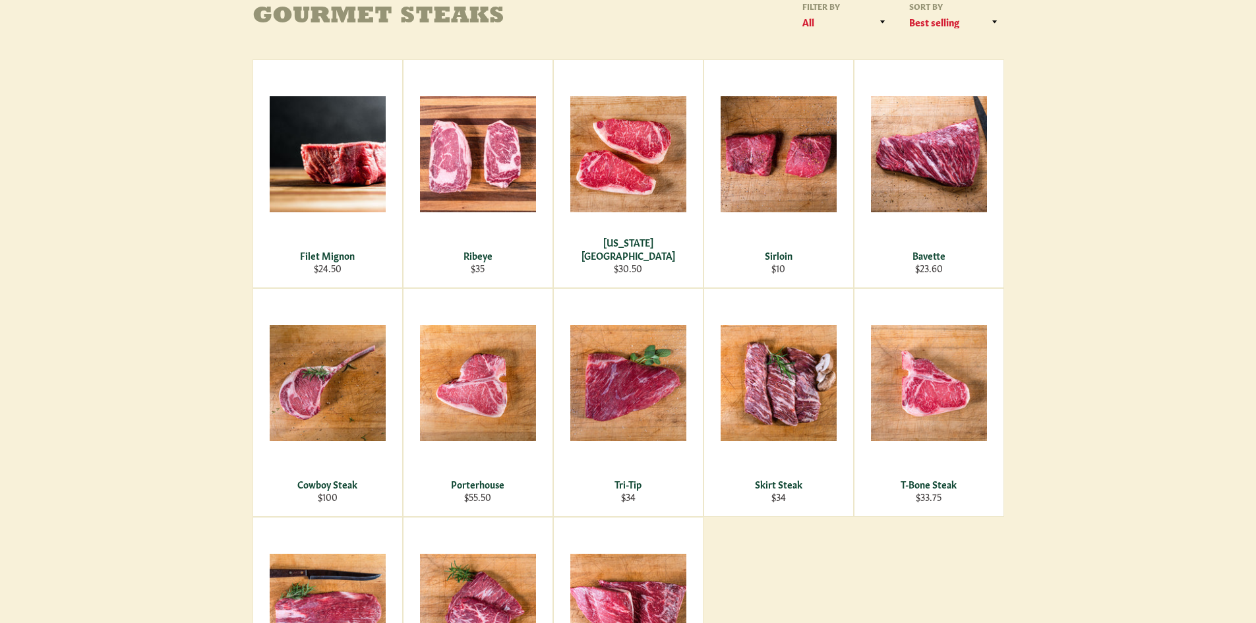
scroll to position [0, 0]
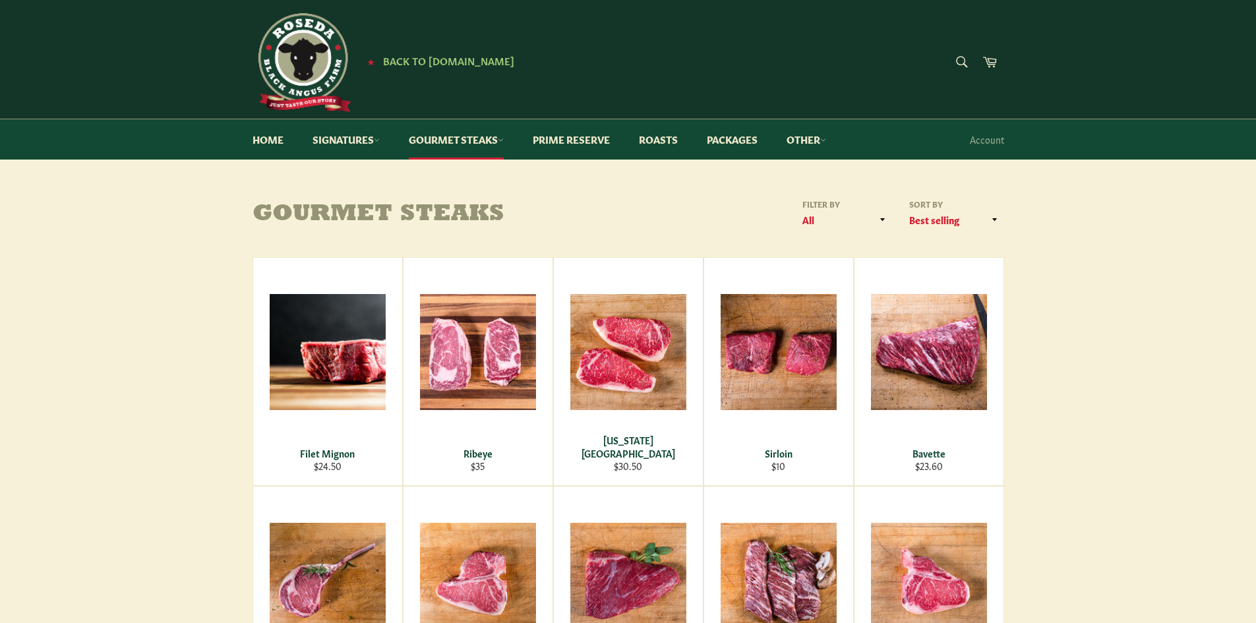
drag, startPoint x: 177, startPoint y: 469, endPoint x: 169, endPoint y: 363, distance: 106.4
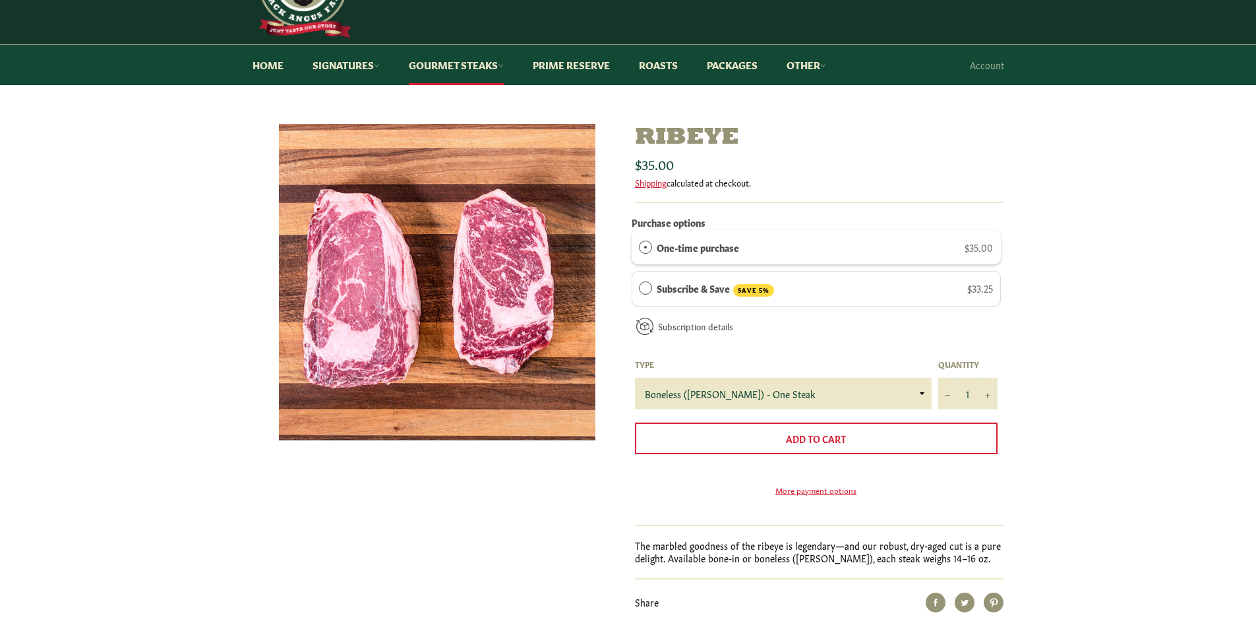
scroll to position [113, 0]
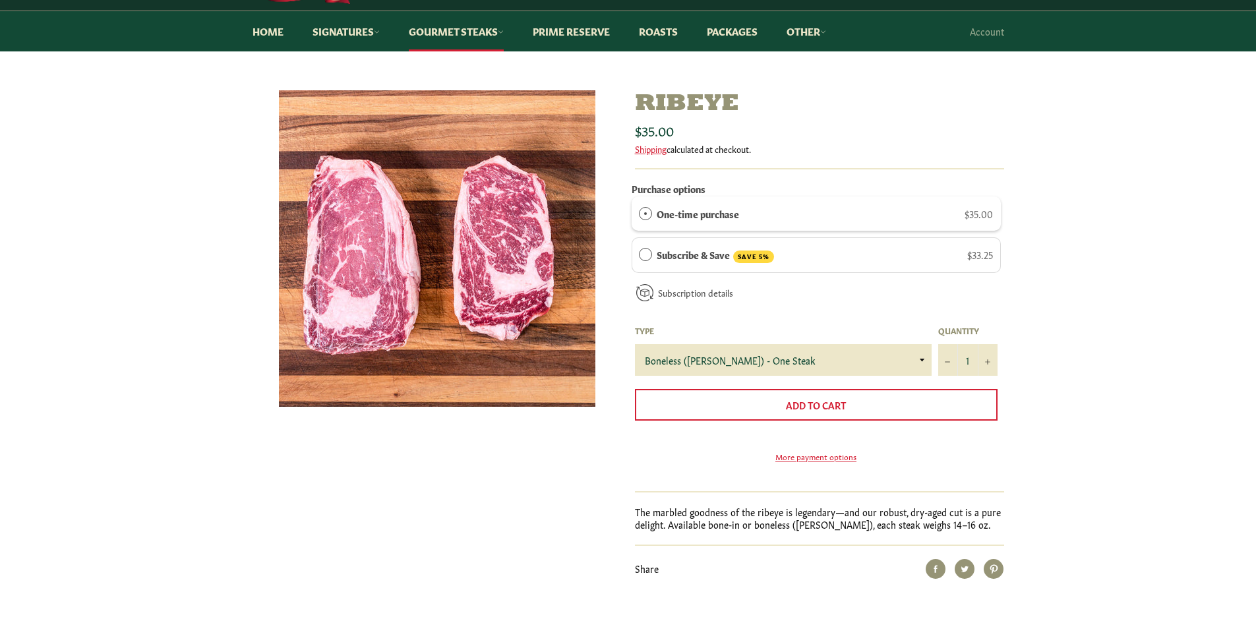
drag, startPoint x: 256, startPoint y: 429, endPoint x: 272, endPoint y: 471, distance: 44.2
